Goal: Find specific page/section: Find specific page/section

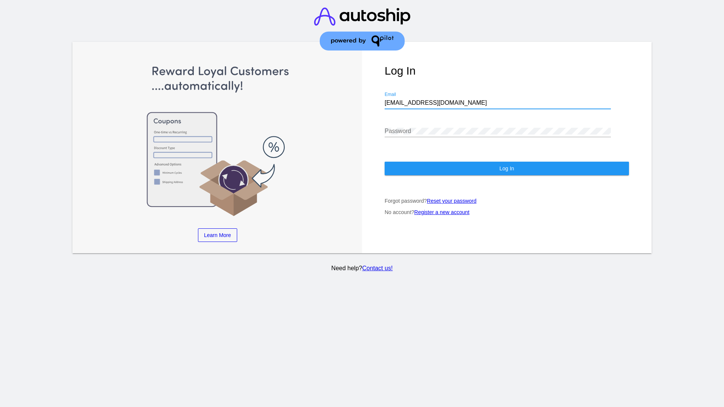
type input "[EMAIL_ADDRESS][DOMAIN_NAME]"
click at [506, 169] on span "Log In" at bounding box center [506, 169] width 15 height 6
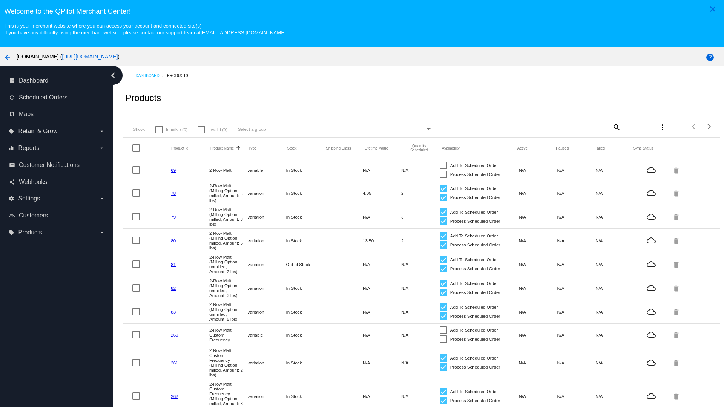
click at [616, 127] on mat-icon "search" at bounding box center [616, 127] width 9 height 12
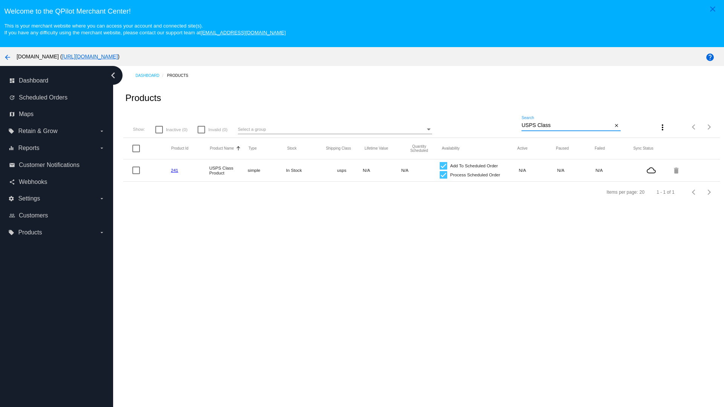
type input "Variable Enable"
